Goal: Use online tool/utility: Utilize a website feature to perform a specific function

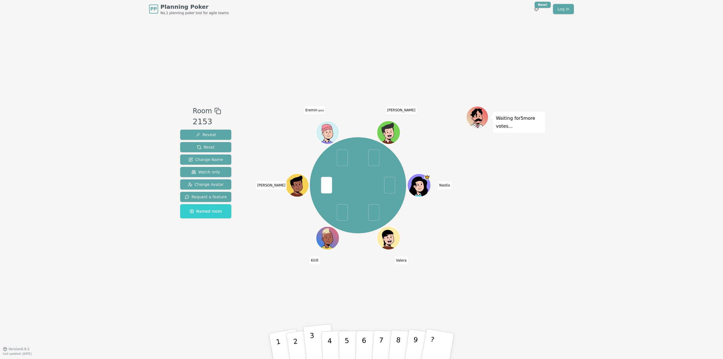
click at [313, 344] on p "3" at bounding box center [312, 346] width 7 height 31
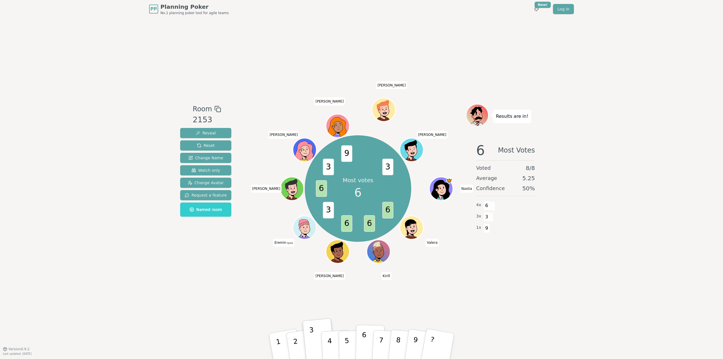
click at [364, 349] on p "6" at bounding box center [363, 345] width 5 height 30
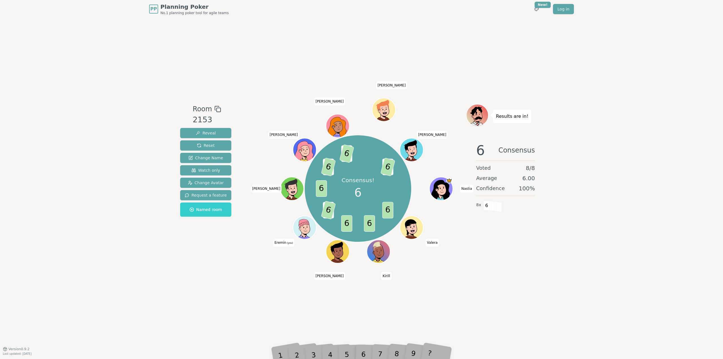
click at [516, 242] on div "6 Consensus Voted 8 / 8 Average 6.00 Confidence 100 % 8 x 6" at bounding box center [505, 194] width 79 height 113
click at [356, 188] on span "6" at bounding box center [357, 192] width 7 height 17
drag, startPoint x: 344, startPoint y: 181, endPoint x: 374, endPoint y: 186, distance: 30.6
click at [374, 186] on div "Consensus! 6" at bounding box center [358, 188] width 42 height 42
click at [353, 183] on p "Consensus!" at bounding box center [358, 180] width 33 height 8
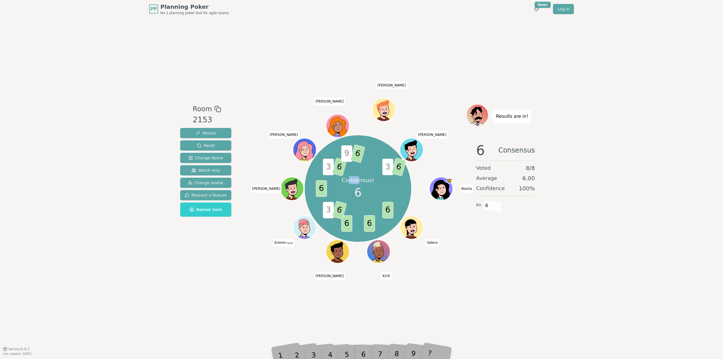
drag, startPoint x: 352, startPoint y: 182, endPoint x: 358, endPoint y: 183, distance: 6.9
click at [358, 183] on p "Consensus!" at bounding box center [358, 180] width 33 height 8
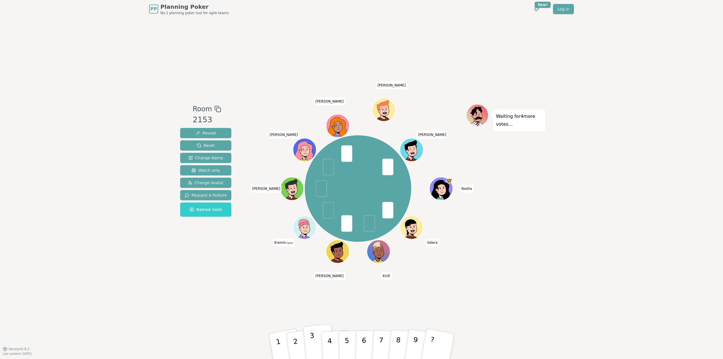
click at [316, 342] on button "3" at bounding box center [319, 346] width 32 height 45
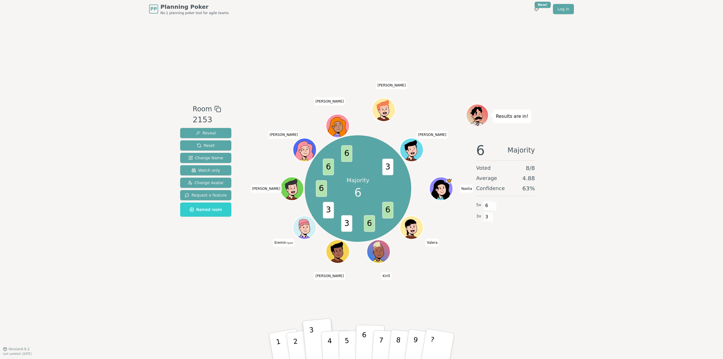
click at [366, 349] on button "6" at bounding box center [369, 346] width 29 height 43
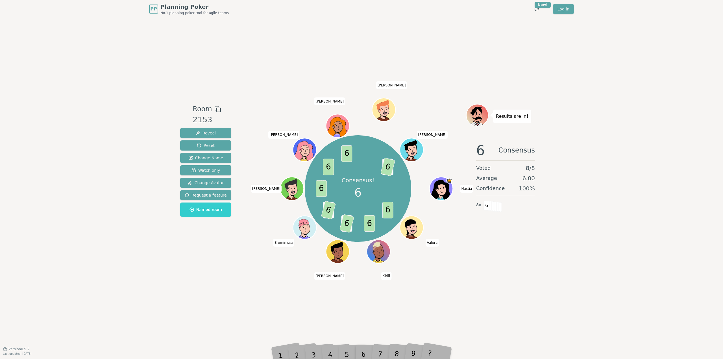
click at [211, 292] on div "Room 2153 Reveal Reset Change Name Watch only Change Avatar Request a feature N…" at bounding box center [361, 183] width 367 height 330
